Goal: Task Accomplishment & Management: Use online tool/utility

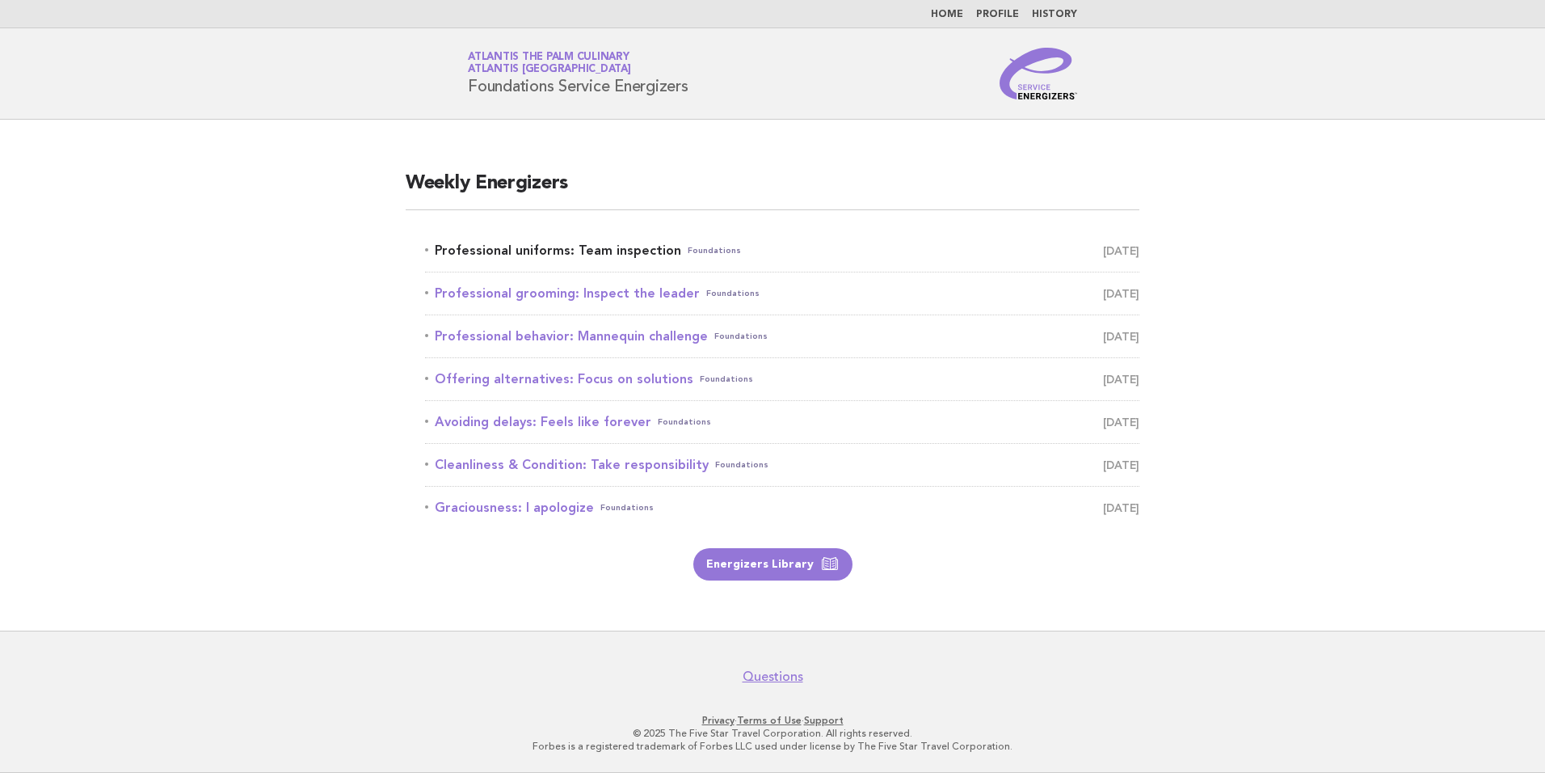
click at [538, 248] on link "Professional uniforms: Team inspection Foundations September 3" at bounding box center [782, 250] width 715 height 23
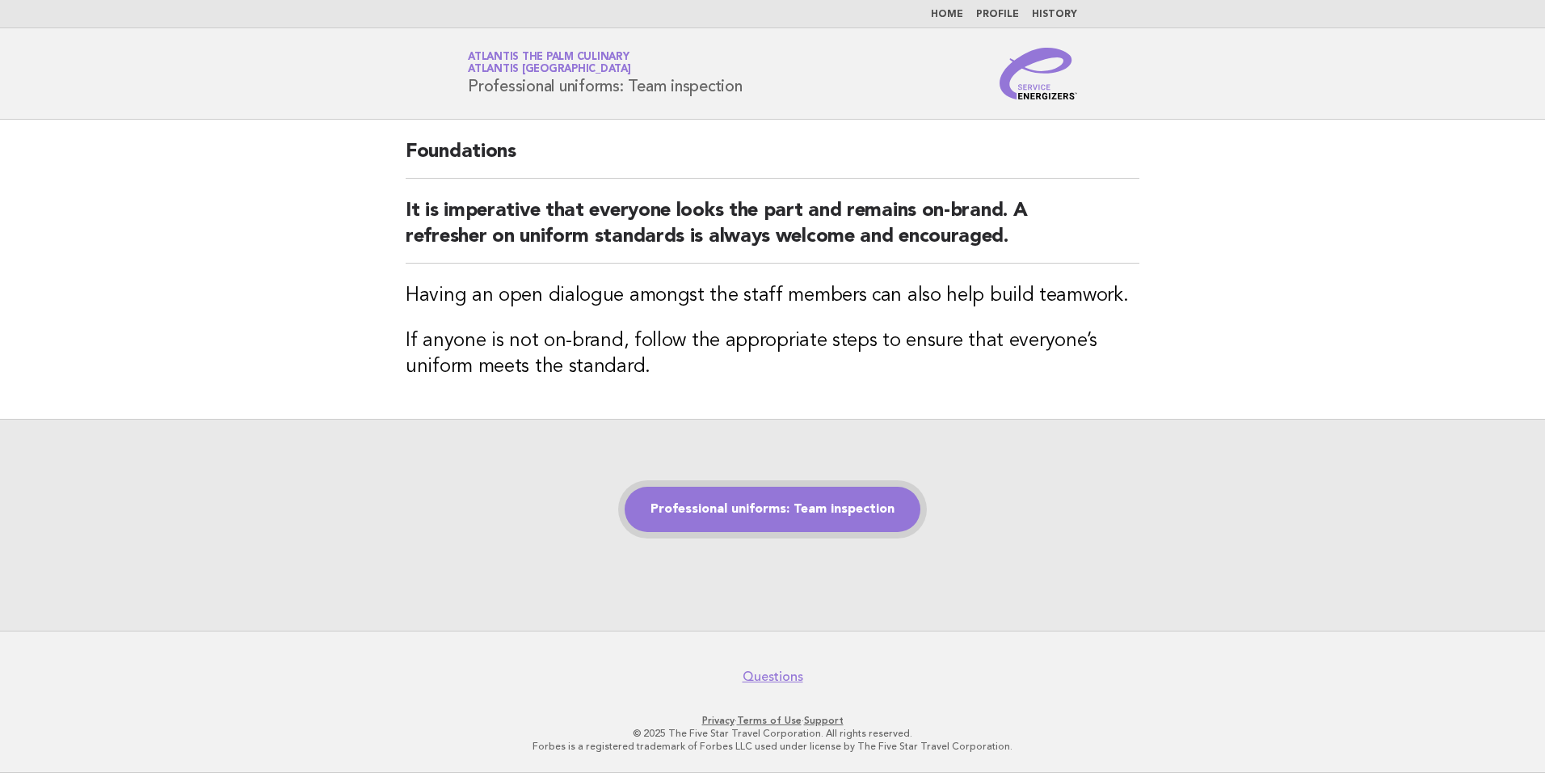
click at [769, 508] on link "Professional uniforms: Team inspection" at bounding box center [773, 509] width 296 height 45
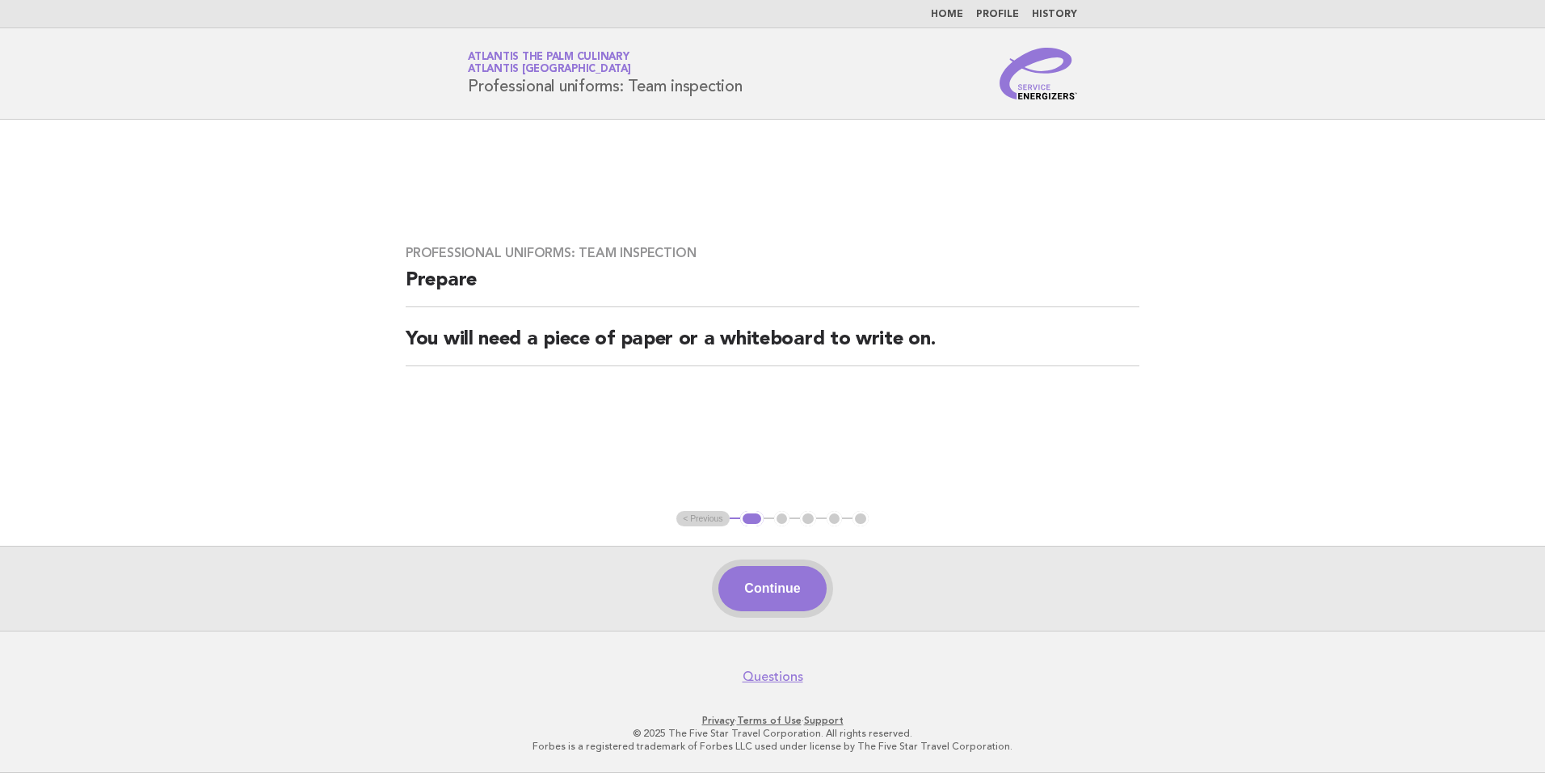
click at [775, 594] on button "Continue" at bounding box center [773, 588] width 108 height 45
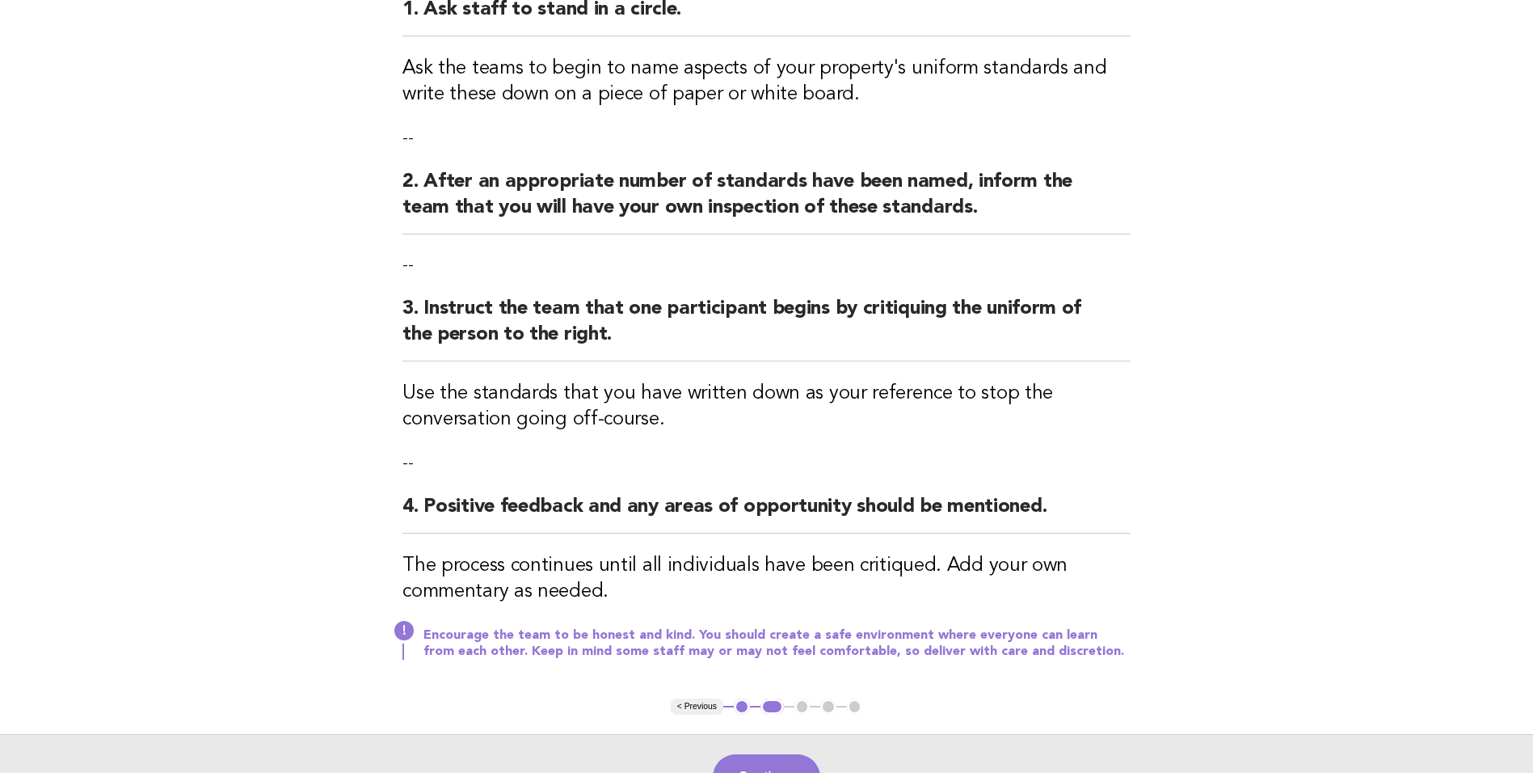
scroll to position [162, 0]
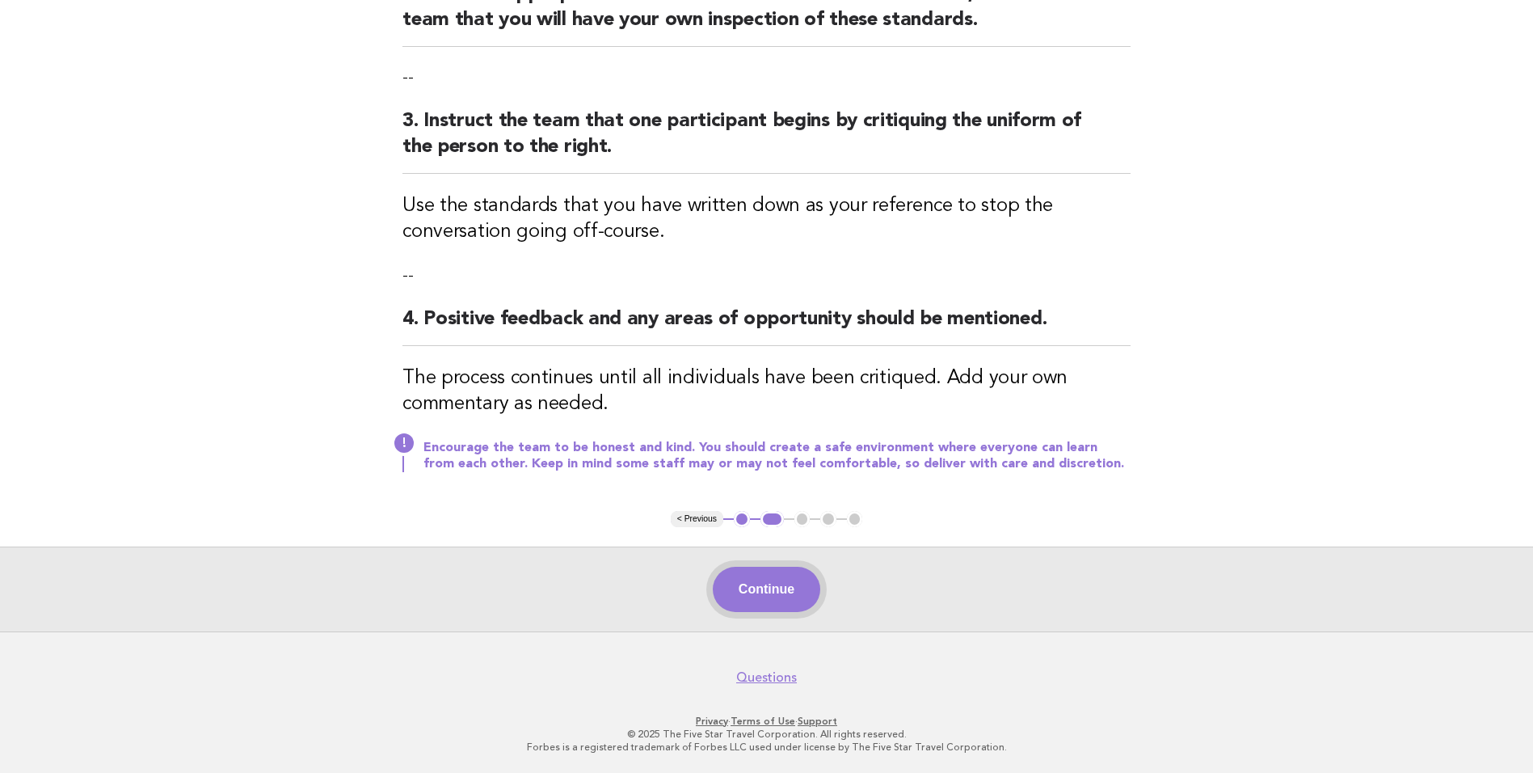
click at [795, 596] on button "Continue" at bounding box center [767, 589] width 108 height 45
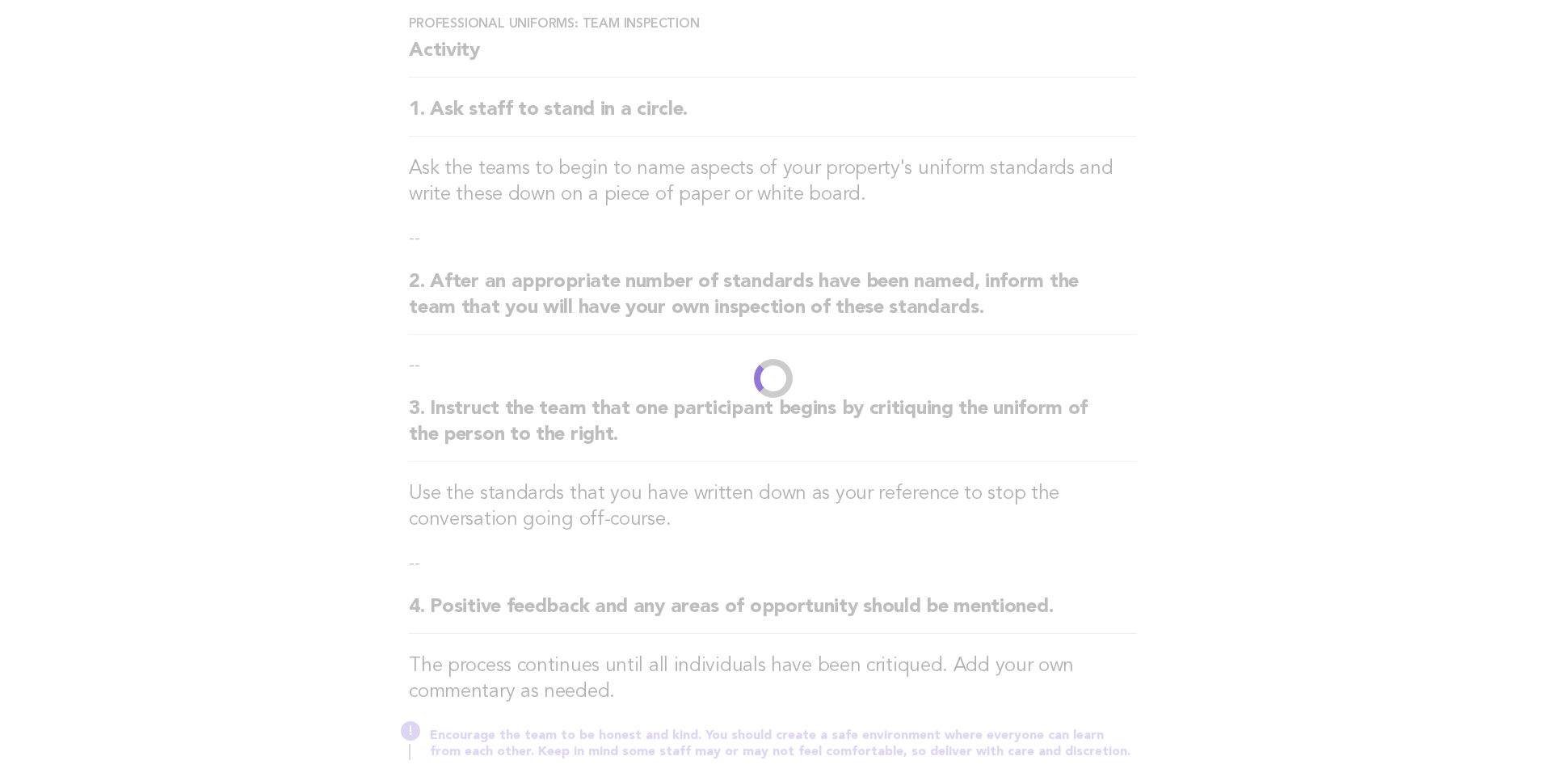
scroll to position [0, 0]
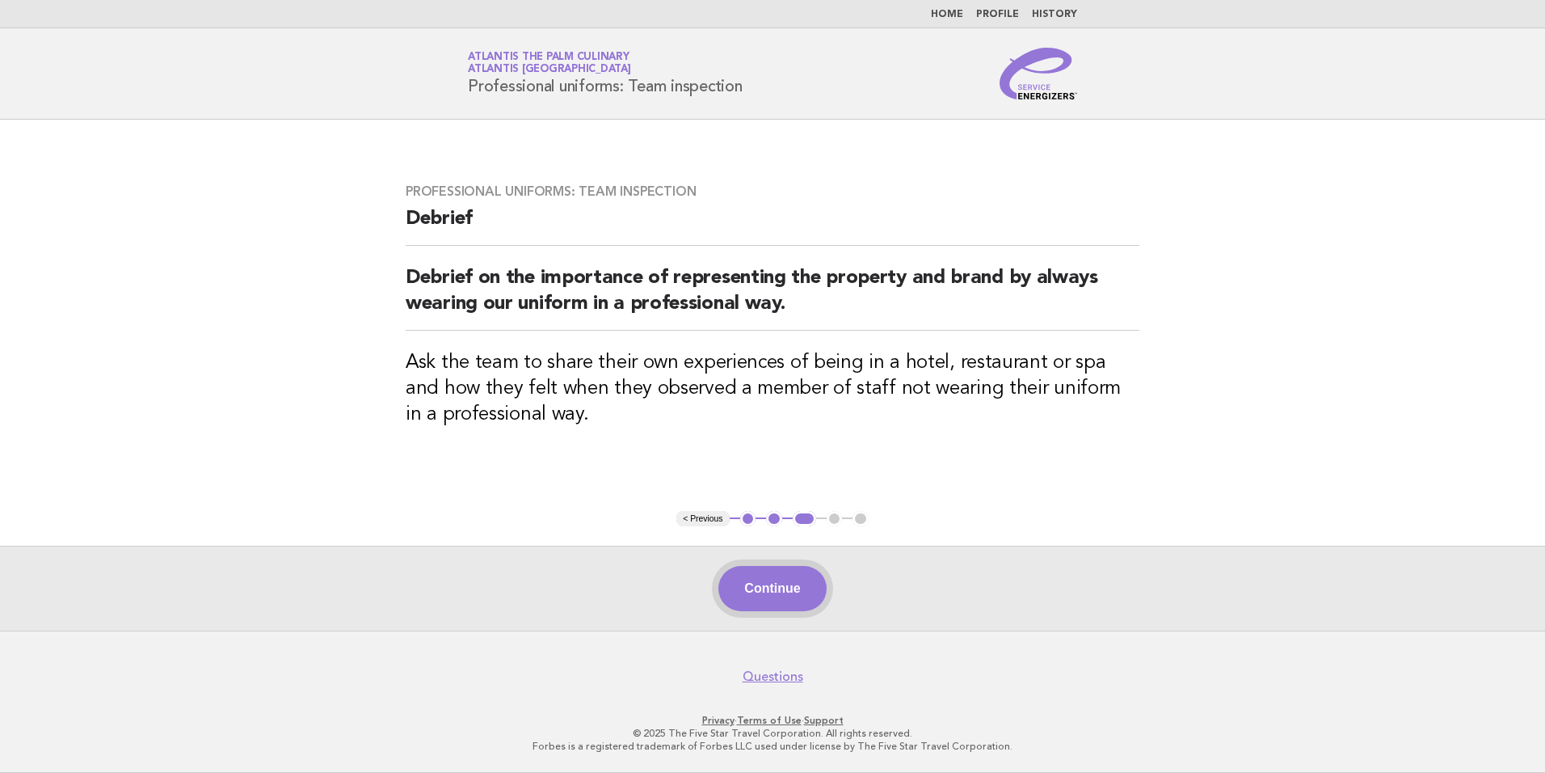
click at [781, 597] on button "Continue" at bounding box center [773, 588] width 108 height 45
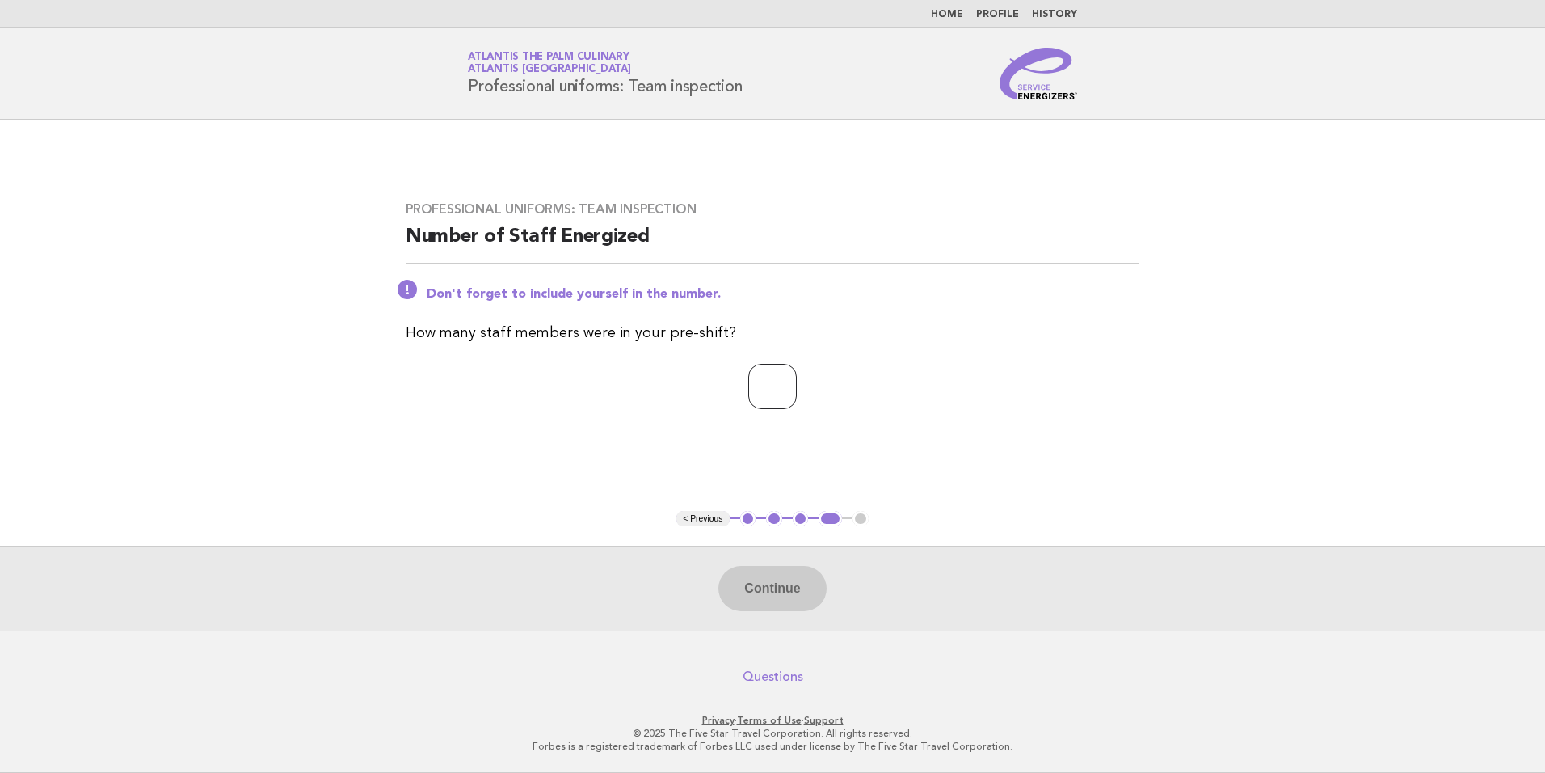
click at [797, 385] on input "*" at bounding box center [772, 386] width 48 height 45
type input "*"
click at [797, 385] on input "*" at bounding box center [772, 386] width 48 height 45
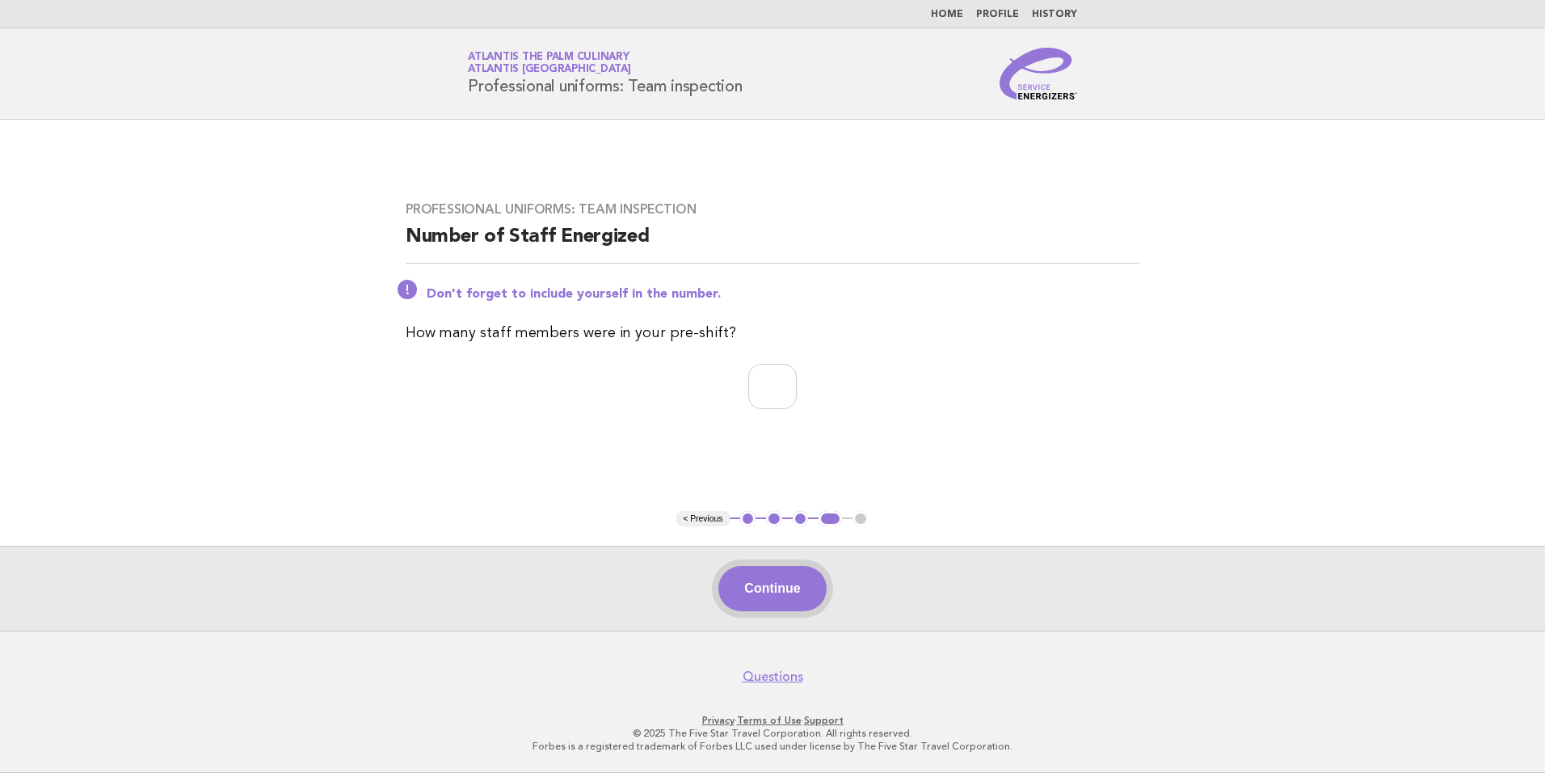
click at [757, 596] on button "Continue" at bounding box center [773, 588] width 108 height 45
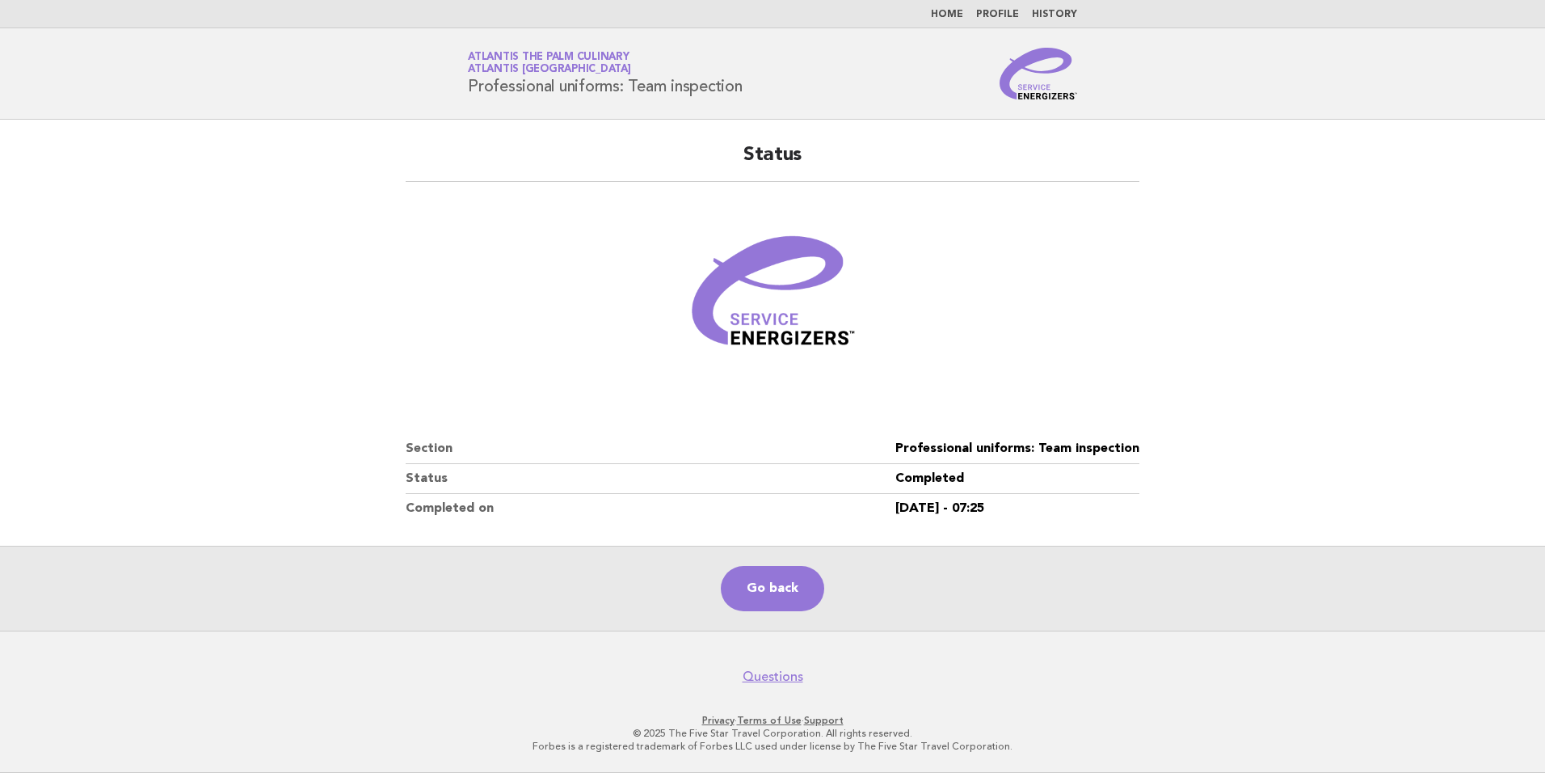
drag, startPoint x: 748, startPoint y: 92, endPoint x: 460, endPoint y: 97, distance: 288.6
click at [460, 97] on div "Service Energizers Atlantis The Palm Culinary Atlantis Dubai Professional unifo…" at bounding box center [772, 74] width 655 height 52
copy h1 "Professional uniforms: Team inspection"
